Goal: Entertainment & Leisure: Browse casually

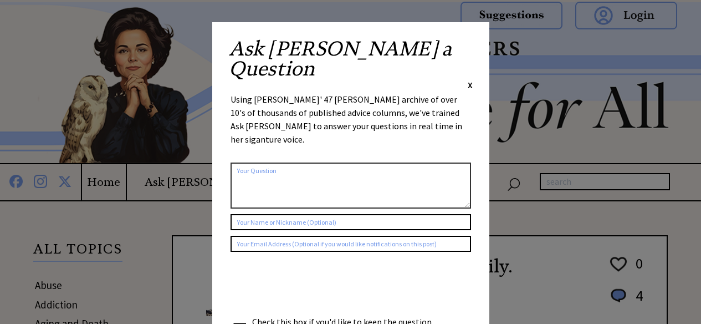
click at [468, 79] on span "X" at bounding box center [470, 84] width 5 height 11
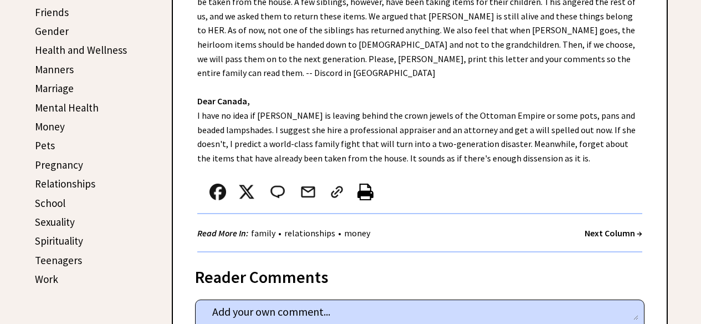
scroll to position [427, 0]
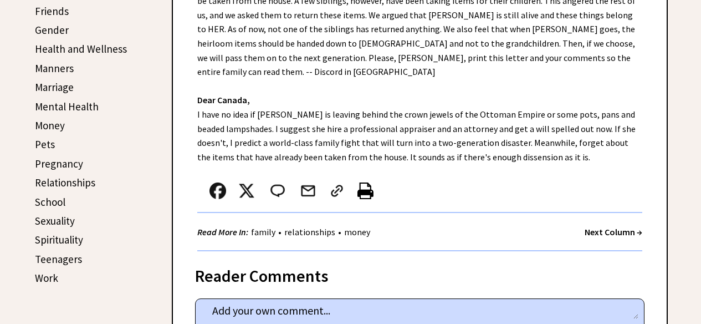
click at [602, 226] on strong "Next Column →" at bounding box center [614, 231] width 58 height 11
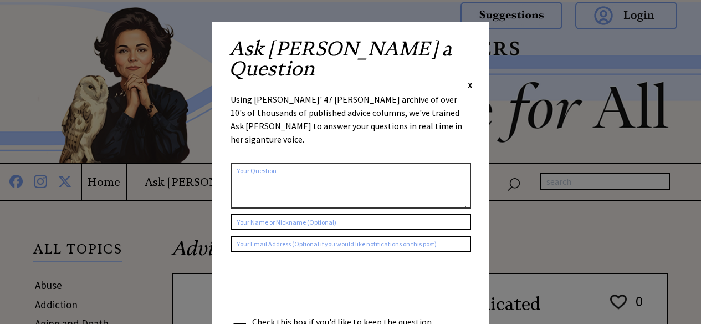
click at [468, 79] on span "X" at bounding box center [470, 84] width 5 height 11
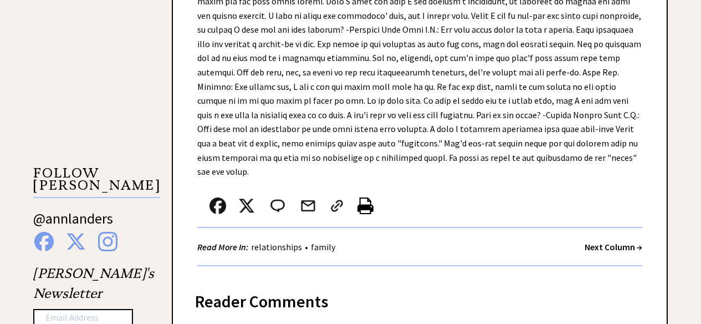
scroll to position [963, 0]
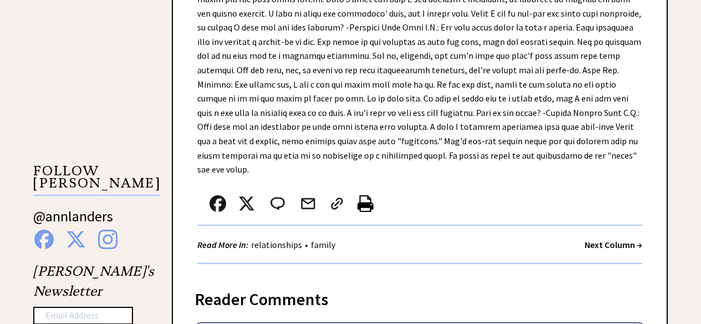
click at [617, 239] on strong "Next Column →" at bounding box center [614, 244] width 58 height 11
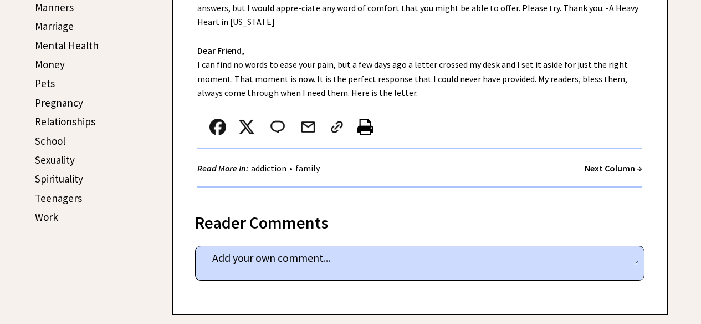
scroll to position [478, 0]
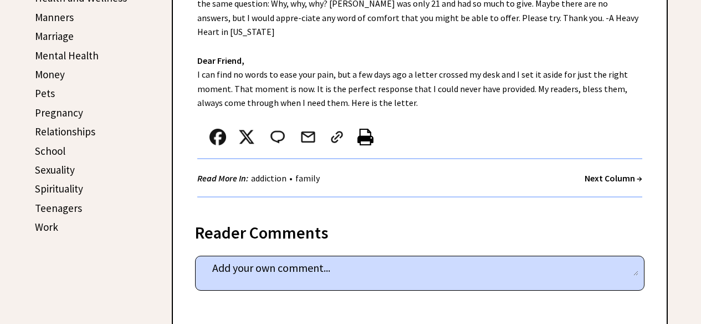
click at [619, 171] on div "Next Column →" at bounding box center [614, 178] width 58 height 14
click at [613, 172] on strong "Next Column →" at bounding box center [614, 177] width 58 height 11
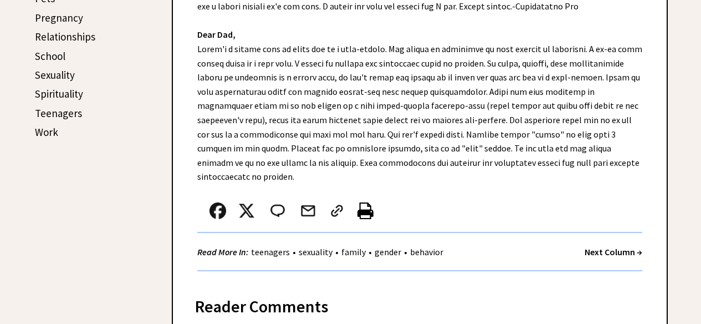
scroll to position [573, 0]
click at [616, 246] on strong "Next Column →" at bounding box center [614, 251] width 58 height 11
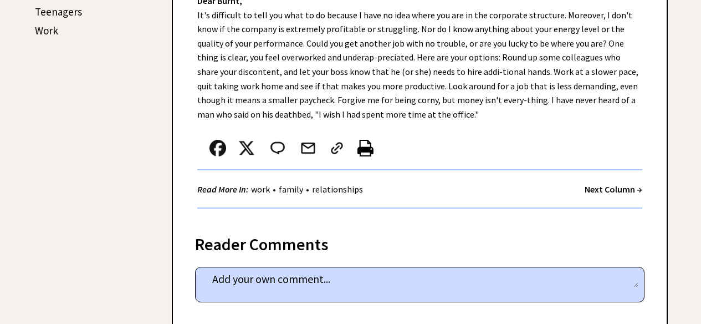
scroll to position [677, 0]
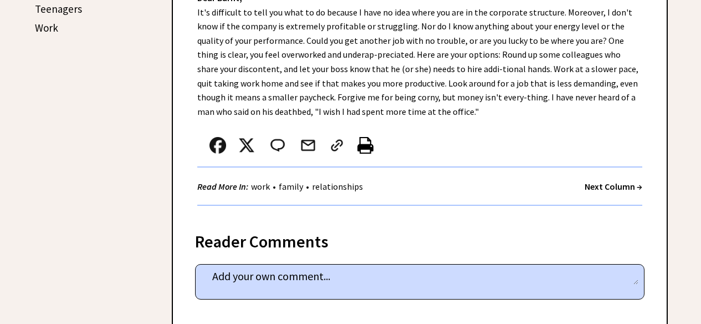
click at [623, 190] on strong "Next Column →" at bounding box center [614, 186] width 58 height 11
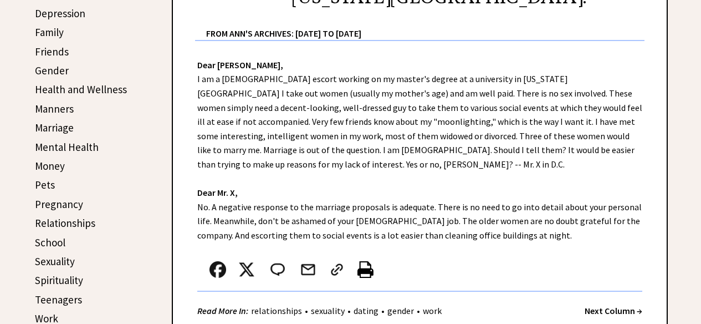
scroll to position [388, 0]
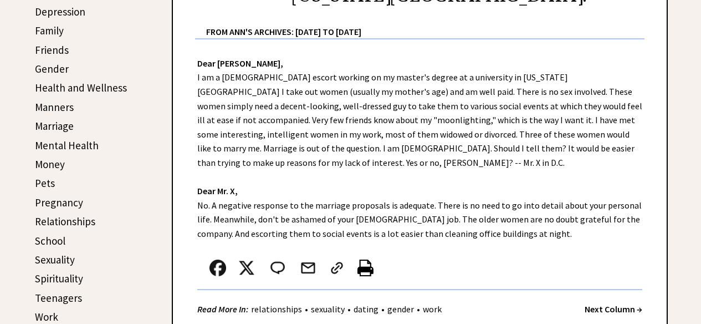
click at [617, 303] on strong "Next Column →" at bounding box center [614, 308] width 58 height 11
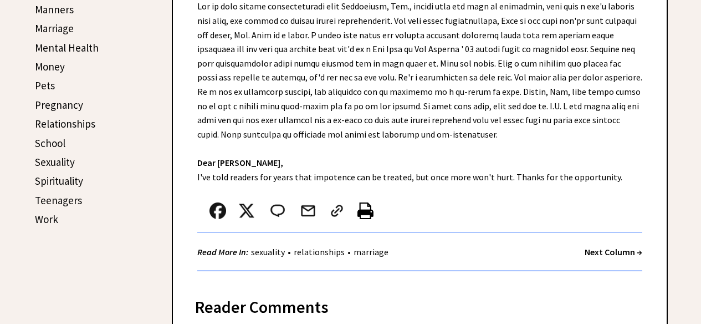
scroll to position [485, 0]
click at [621, 247] on strong "Next Column →" at bounding box center [614, 252] width 58 height 11
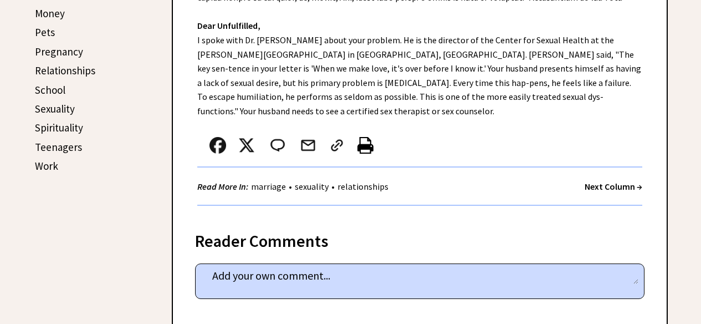
scroll to position [540, 0]
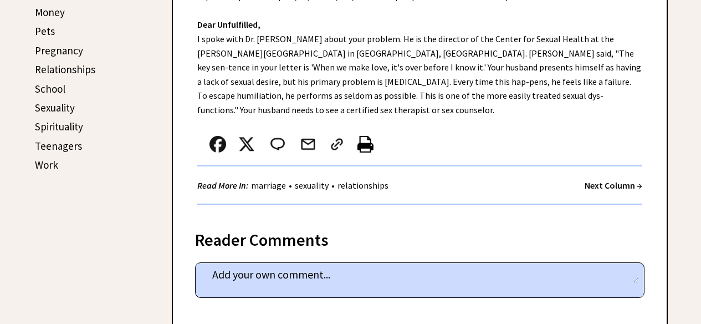
click at [611, 180] on strong "Next Column →" at bounding box center [614, 185] width 58 height 11
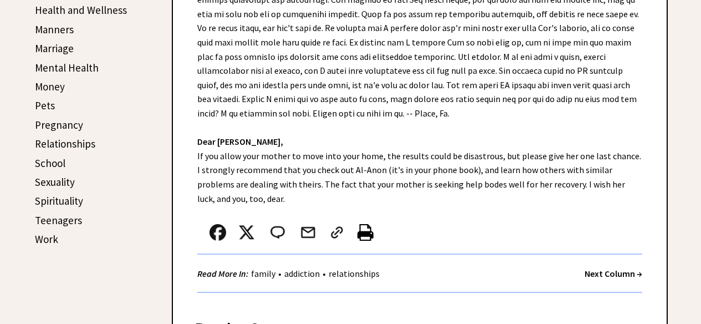
scroll to position [468, 0]
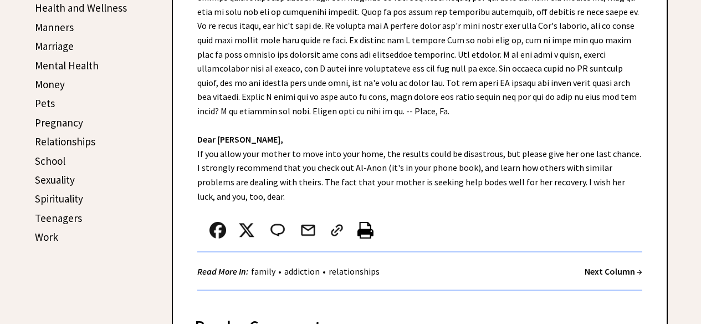
click at [613, 272] on strong "Next Column →" at bounding box center [614, 270] width 58 height 11
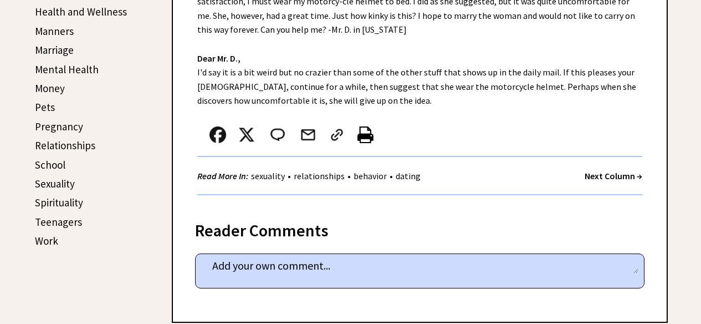
scroll to position [464, 0]
click at [614, 188] on div "Read More In: sexuality • relationships • behavior • dating Next Column →" at bounding box center [419, 175] width 445 height 38
click at [610, 177] on strong "Next Column →" at bounding box center [614, 175] width 58 height 11
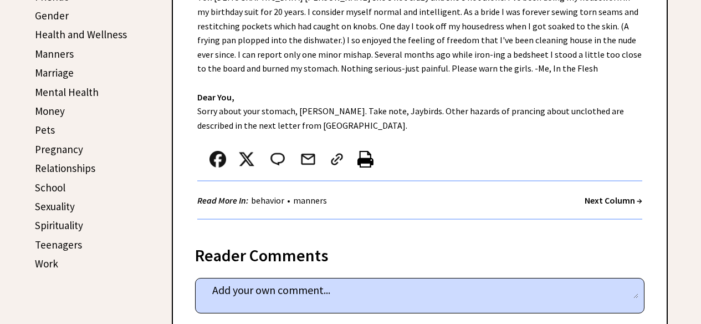
scroll to position [442, 0]
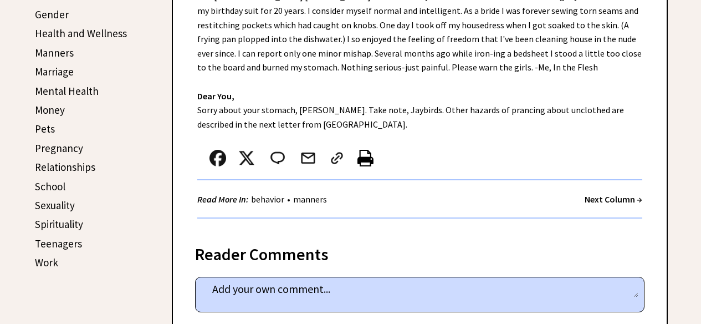
click at [615, 193] on strong "Next Column →" at bounding box center [614, 198] width 58 height 11
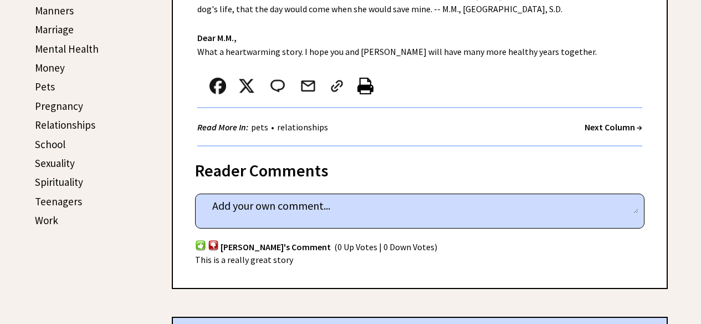
scroll to position [477, 0]
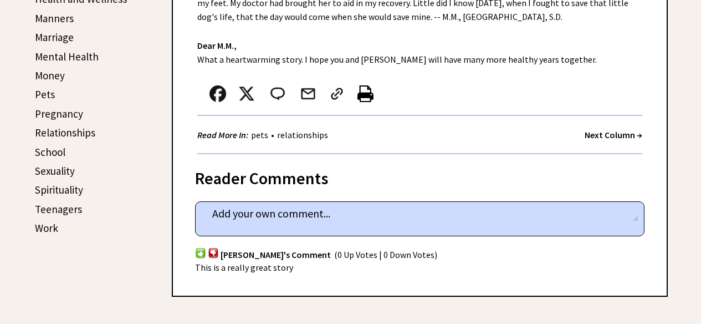
click at [620, 140] on strong "Next Column →" at bounding box center [614, 134] width 58 height 11
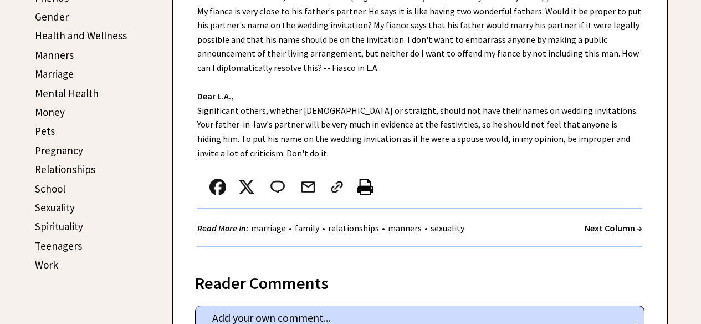
scroll to position [442, 0]
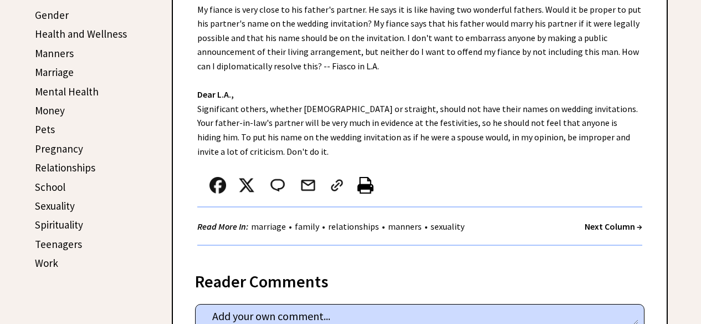
click at [607, 225] on strong "Next Column →" at bounding box center [614, 226] width 58 height 11
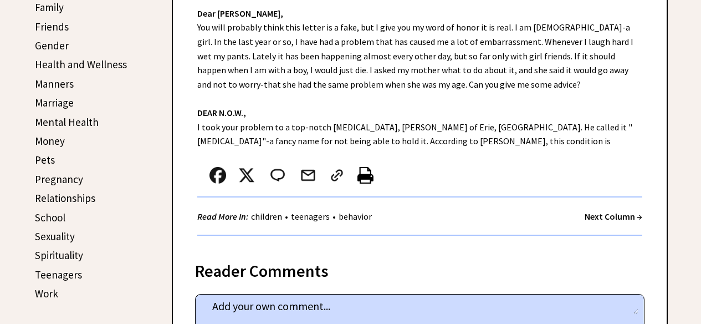
scroll to position [397, 0]
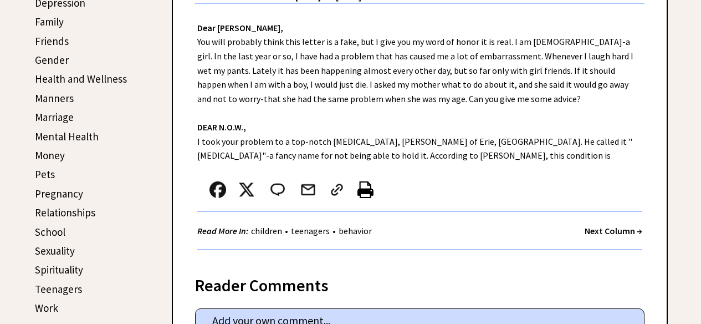
click at [605, 232] on strong "Next Column →" at bounding box center [614, 230] width 58 height 11
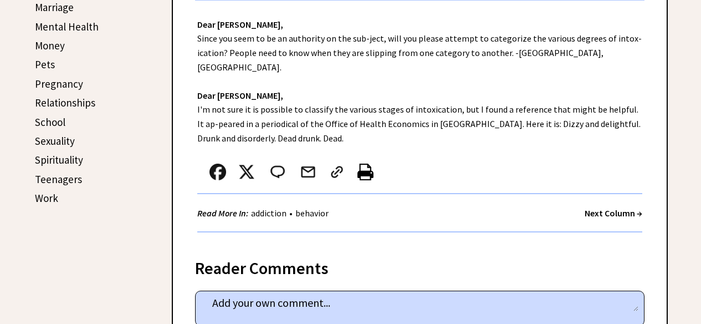
scroll to position [509, 0]
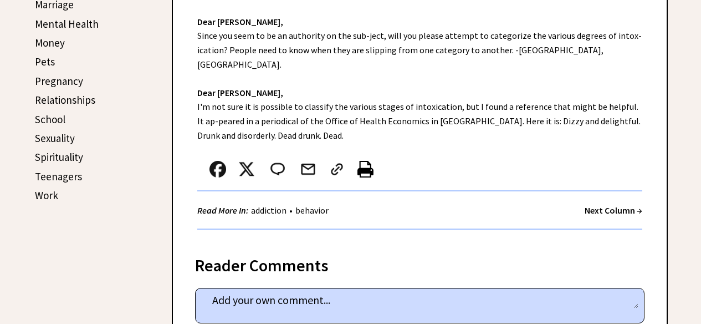
click at [619, 191] on div "Read More In: addiction • behavior Next Column →" at bounding box center [419, 210] width 445 height 38
click at [616, 204] on strong "Next Column →" at bounding box center [614, 209] width 58 height 11
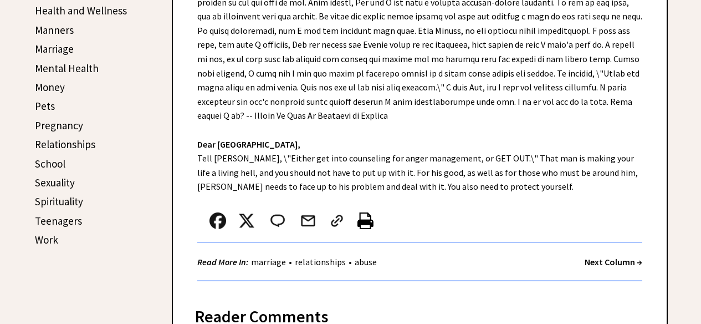
scroll to position [469, 0]
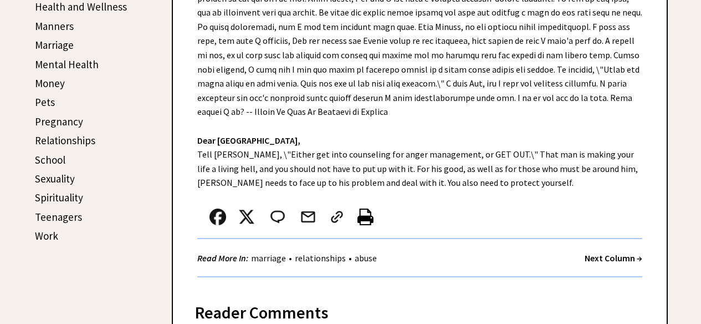
click at [611, 252] on strong "Next Column →" at bounding box center [614, 257] width 58 height 11
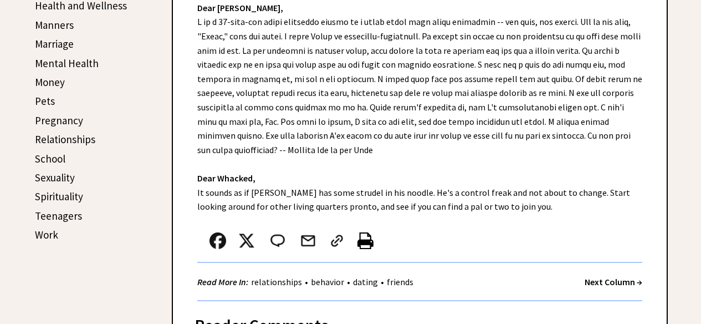
scroll to position [472, 0]
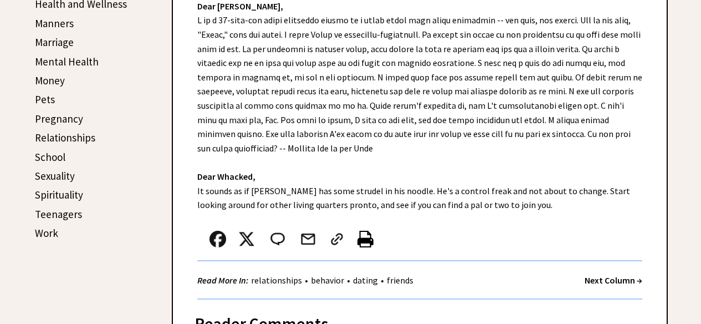
click at [616, 274] on strong "Next Column →" at bounding box center [614, 279] width 58 height 11
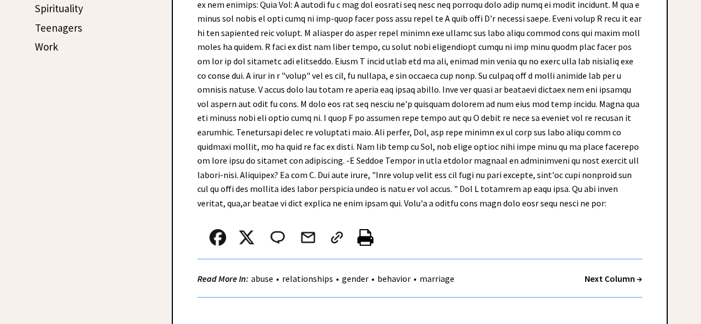
scroll to position [658, 0]
click at [621, 275] on strong "Next Column →" at bounding box center [614, 277] width 58 height 11
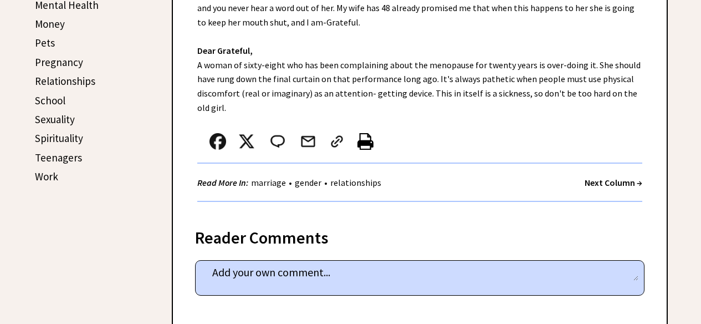
scroll to position [528, 0]
click at [598, 180] on strong "Next Column →" at bounding box center [614, 182] width 58 height 11
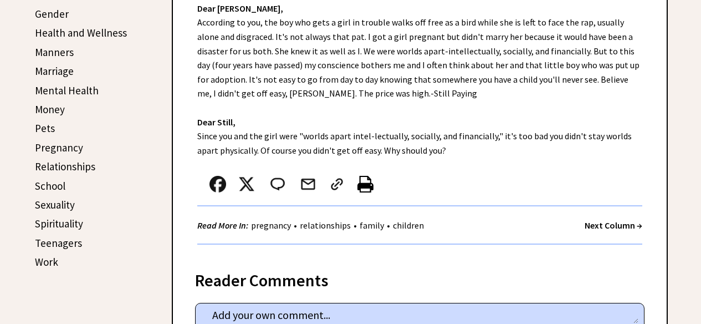
scroll to position [447, 0]
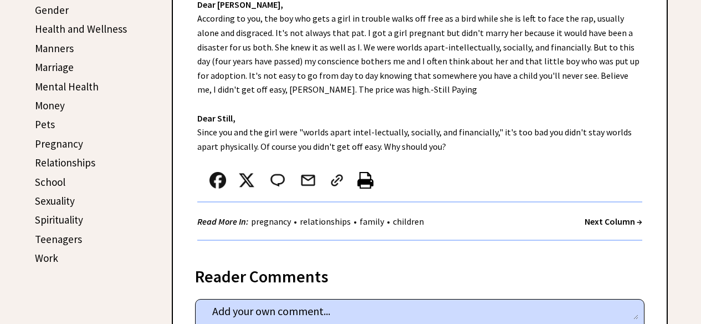
click at [610, 223] on strong "Next Column →" at bounding box center [614, 221] width 58 height 11
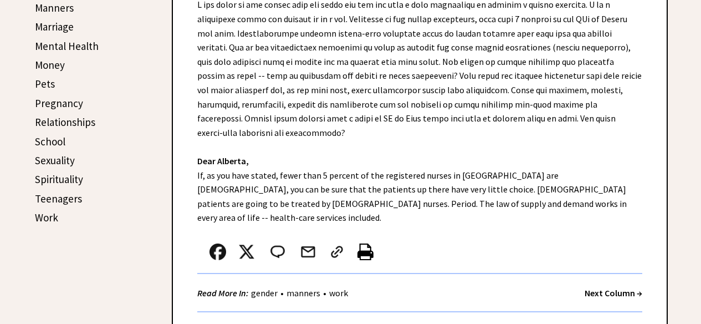
scroll to position [488, 0]
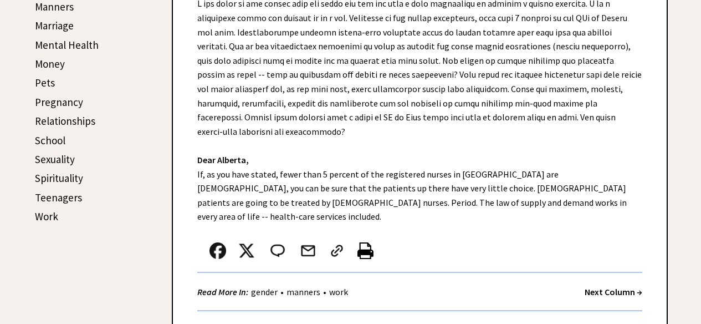
click at [610, 286] on strong "Next Column →" at bounding box center [614, 291] width 58 height 11
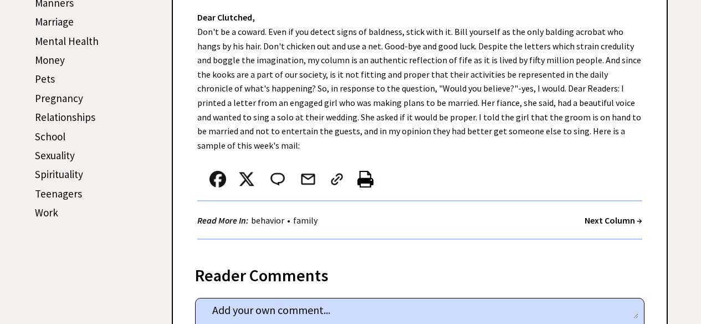
scroll to position [492, 0]
click at [613, 215] on strong "Next Column →" at bounding box center [614, 220] width 58 height 11
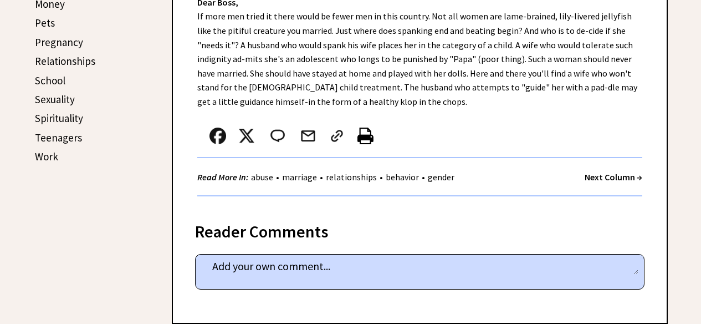
scroll to position [546, 0]
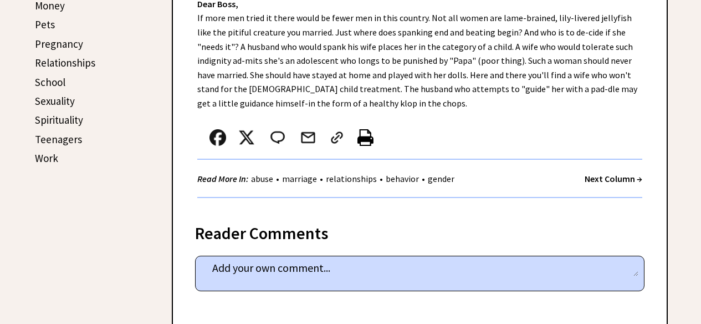
click at [615, 176] on strong "Next Column →" at bounding box center [614, 178] width 58 height 11
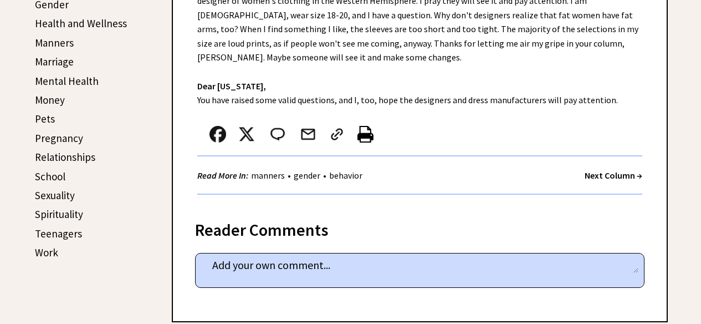
scroll to position [456, 0]
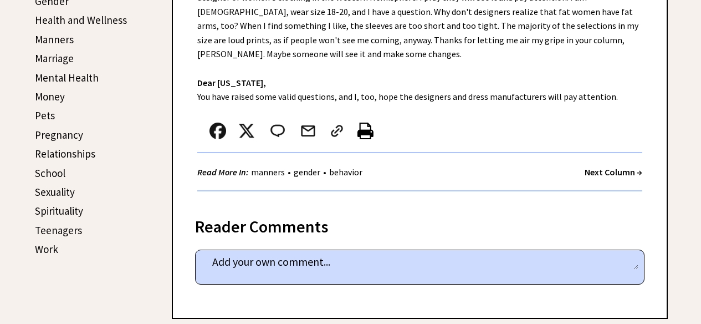
click at [615, 176] on strong "Next Column →" at bounding box center [614, 171] width 58 height 11
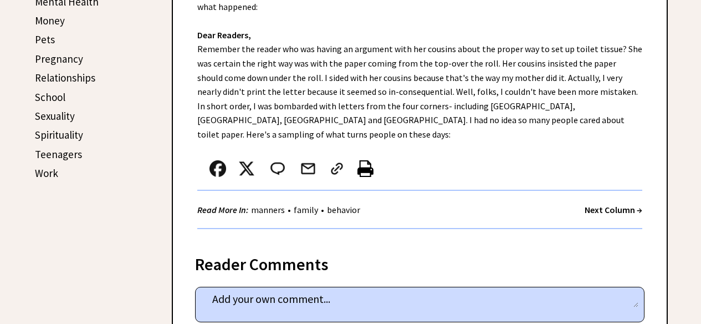
scroll to position [533, 0]
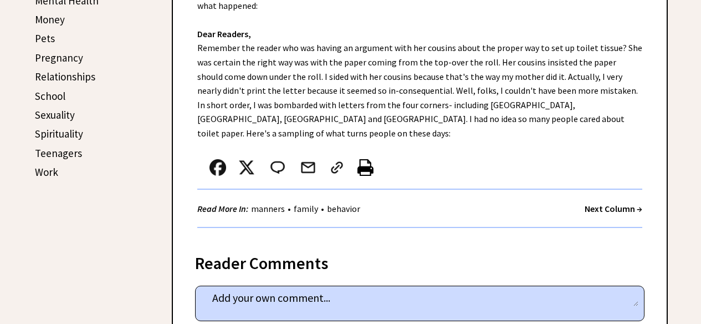
click at [618, 203] on strong "Next Column →" at bounding box center [614, 208] width 58 height 11
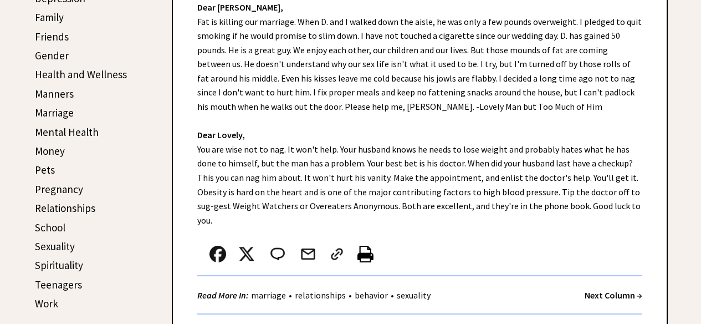
scroll to position [402, 0]
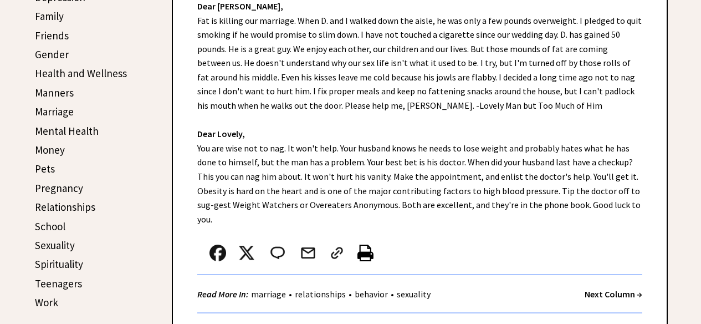
click at [613, 288] on strong "Next Column →" at bounding box center [614, 293] width 58 height 11
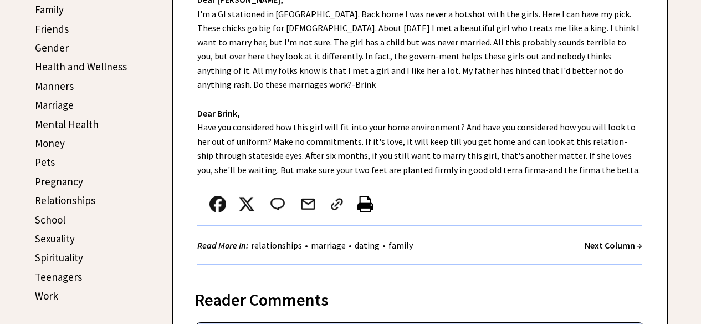
scroll to position [410, 0]
click at [607, 239] on strong "Next Column →" at bounding box center [614, 244] width 58 height 11
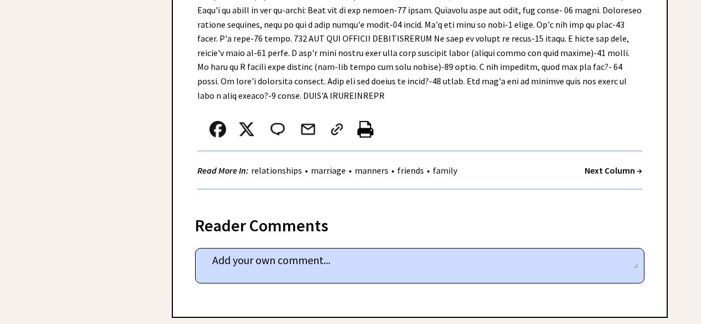
scroll to position [720, 0]
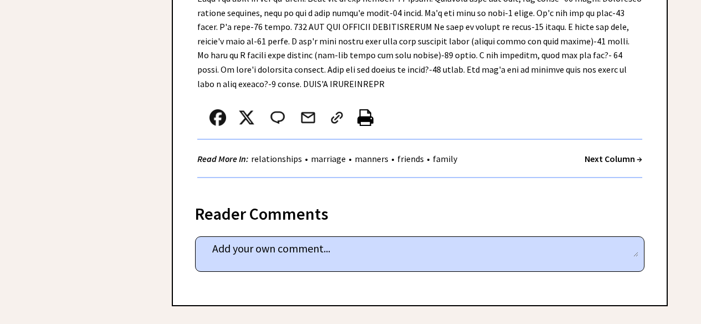
click at [605, 161] on strong "Next Column →" at bounding box center [614, 158] width 58 height 11
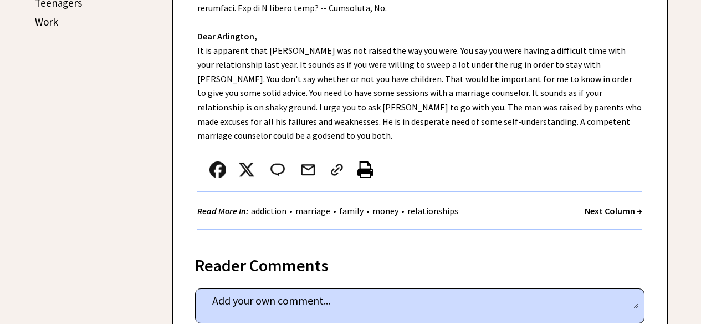
scroll to position [692, 0]
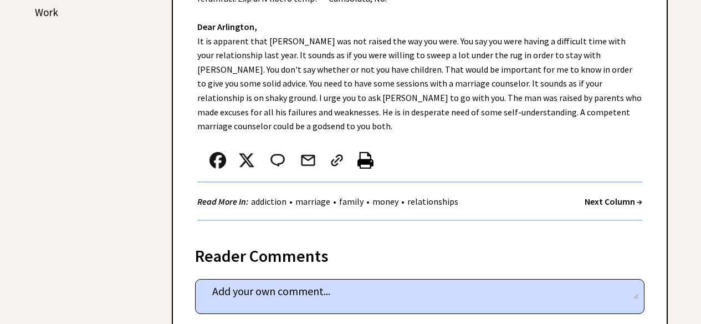
click at [617, 196] on strong "Next Column →" at bounding box center [614, 201] width 58 height 11
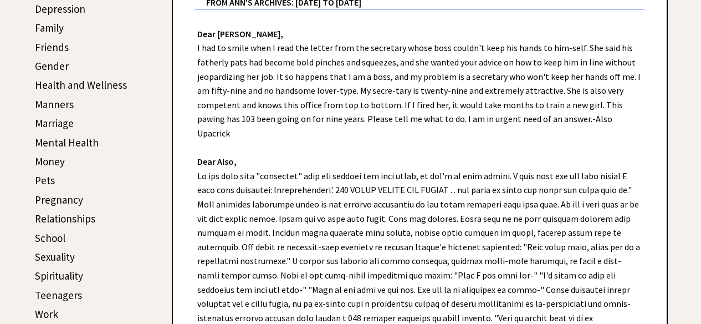
scroll to position [245, 0]
